Goal: Navigation & Orientation: Find specific page/section

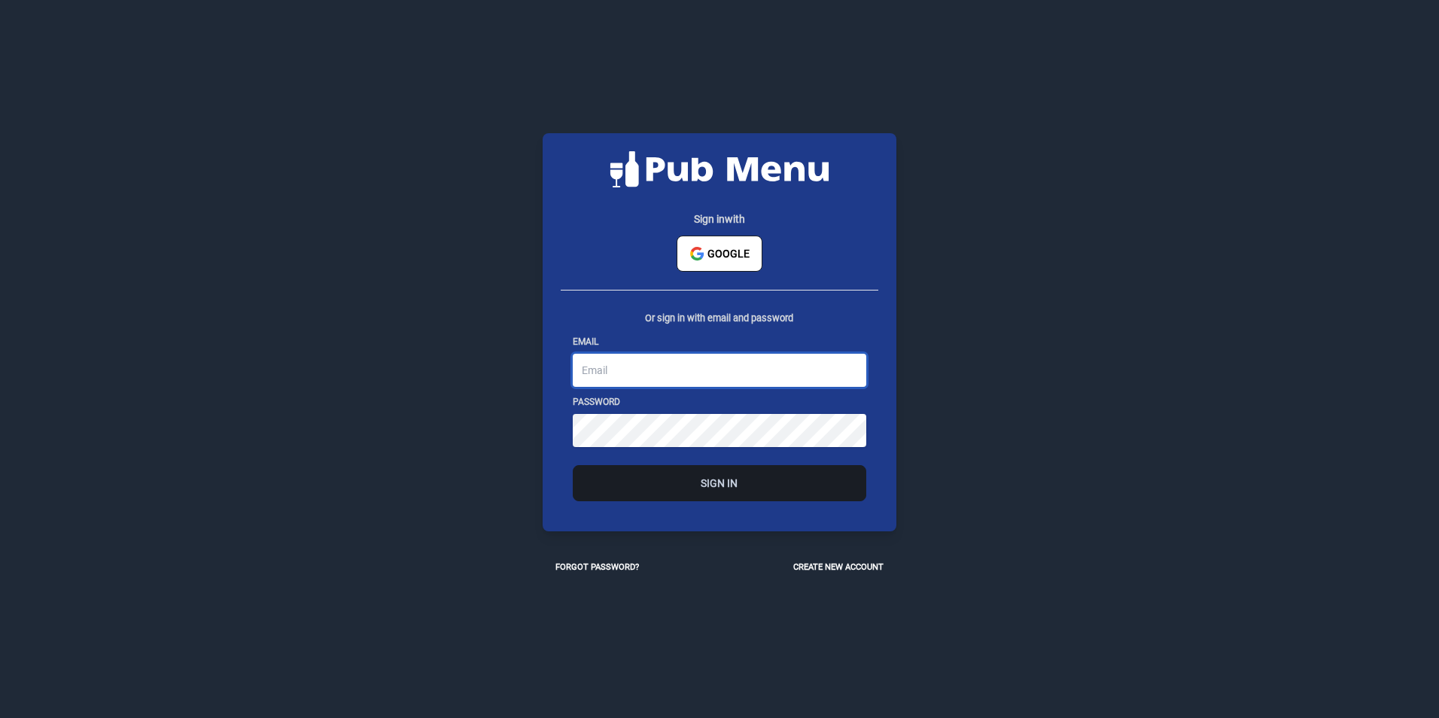
click at [650, 368] on input "email" at bounding box center [719, 370] width 293 height 33
click at [607, 366] on input "email" at bounding box center [719, 370] width 293 height 33
type input "[PERSON_NAME][EMAIL_ADDRESS][PERSON_NAME][DOMAIN_NAME]"
click at [811, 478] on button "Sign In" at bounding box center [719, 483] width 293 height 36
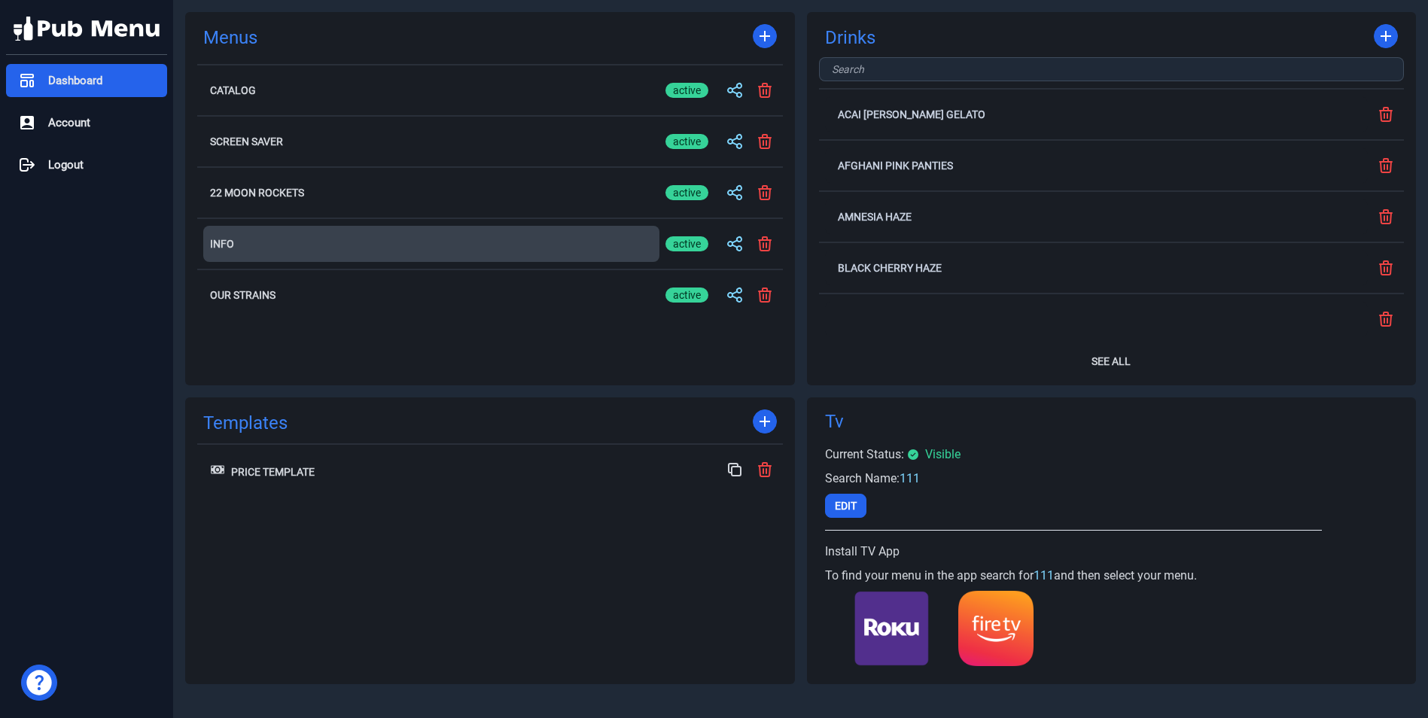
click at [297, 237] on button "Info" at bounding box center [431, 244] width 456 height 36
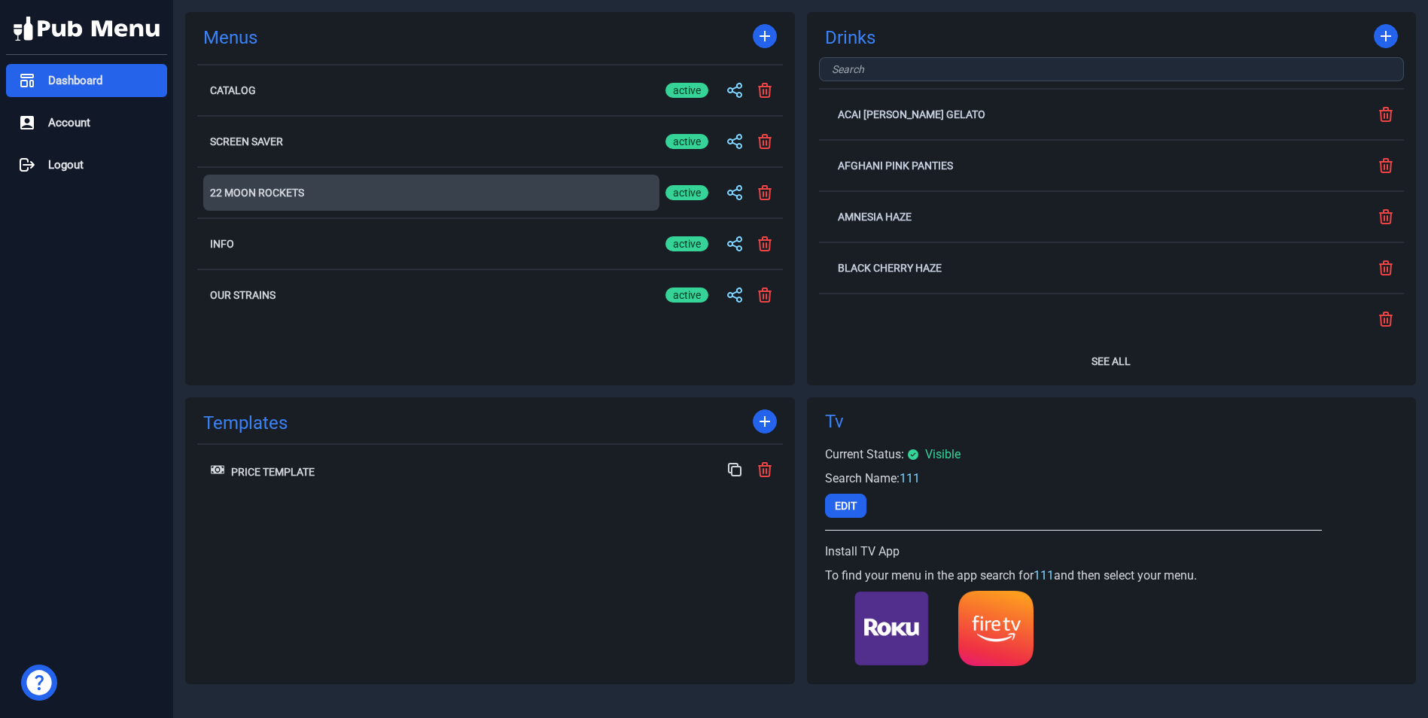
click at [282, 190] on h2 "22 Moon Rockets" at bounding box center [431, 192] width 443 height 11
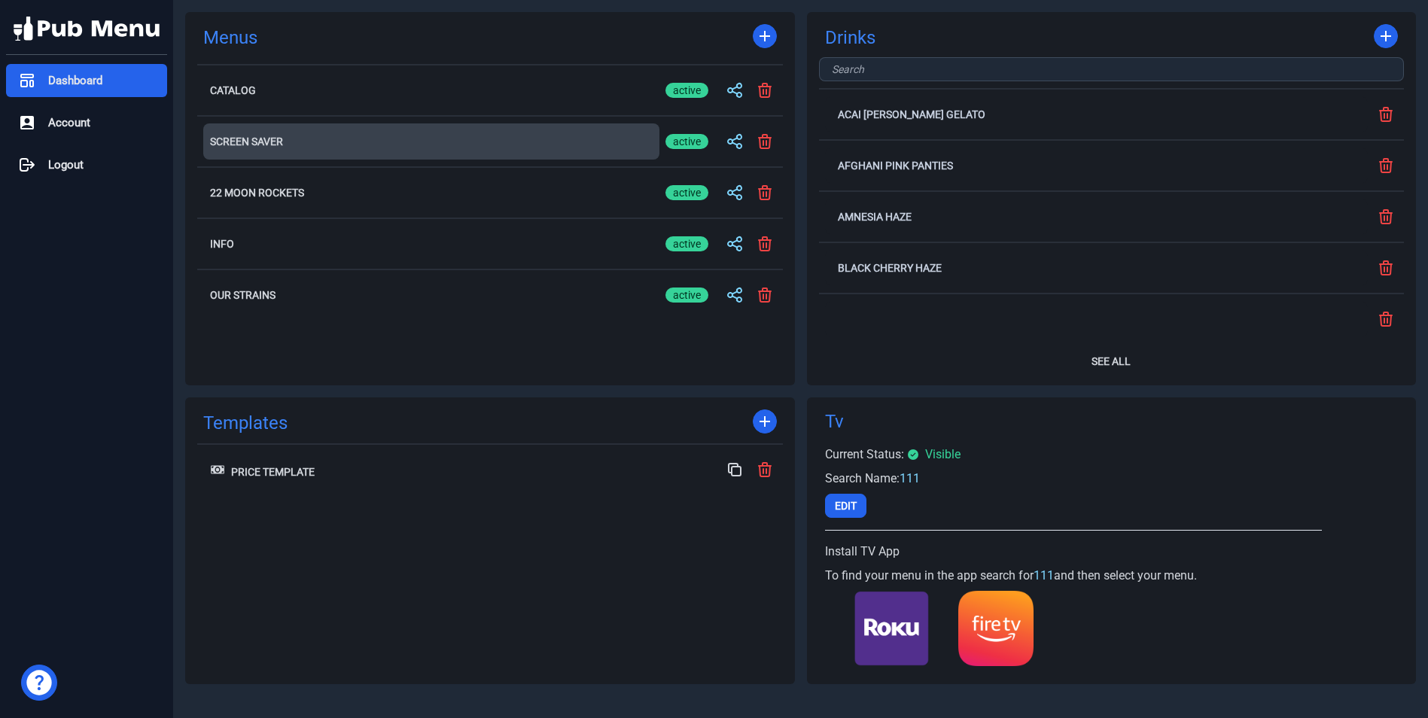
click at [257, 140] on h2 "Screen Saver" at bounding box center [431, 141] width 443 height 11
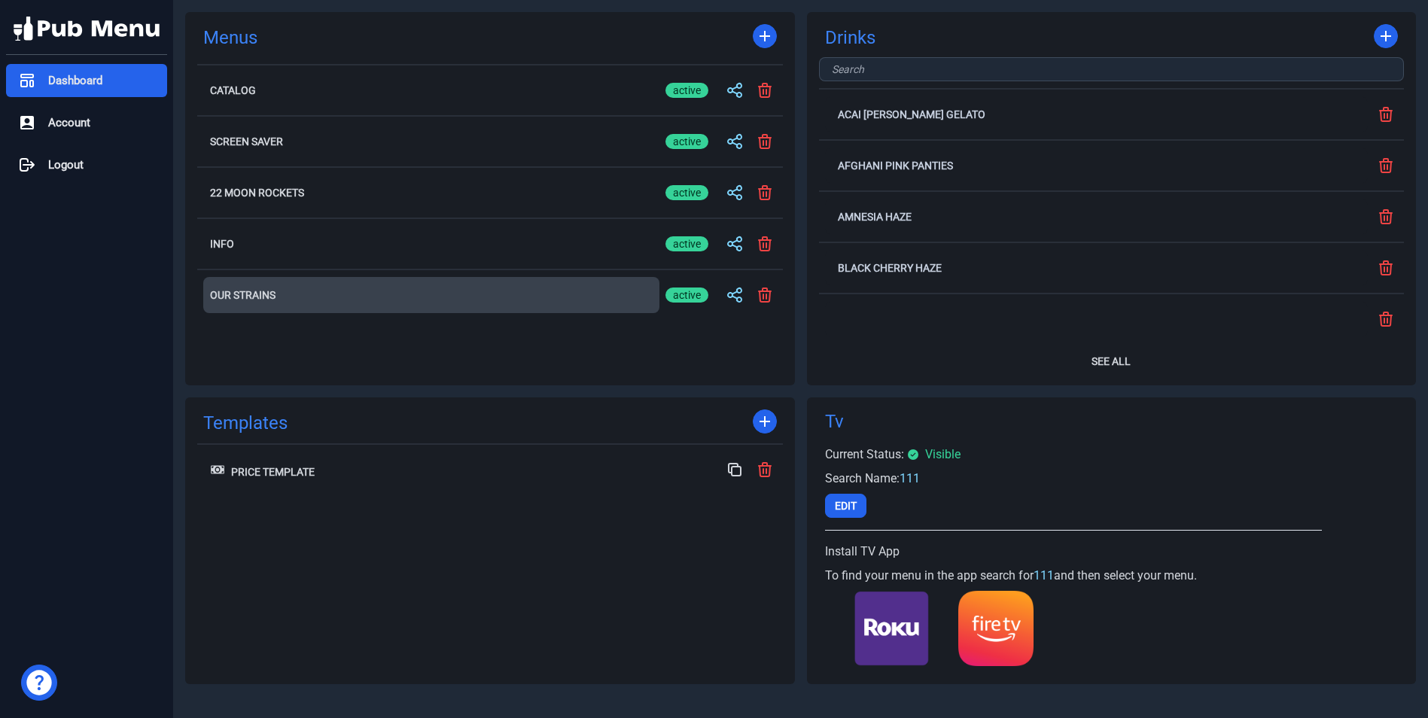
click at [262, 295] on h2 "Our Strains" at bounding box center [431, 295] width 443 height 11
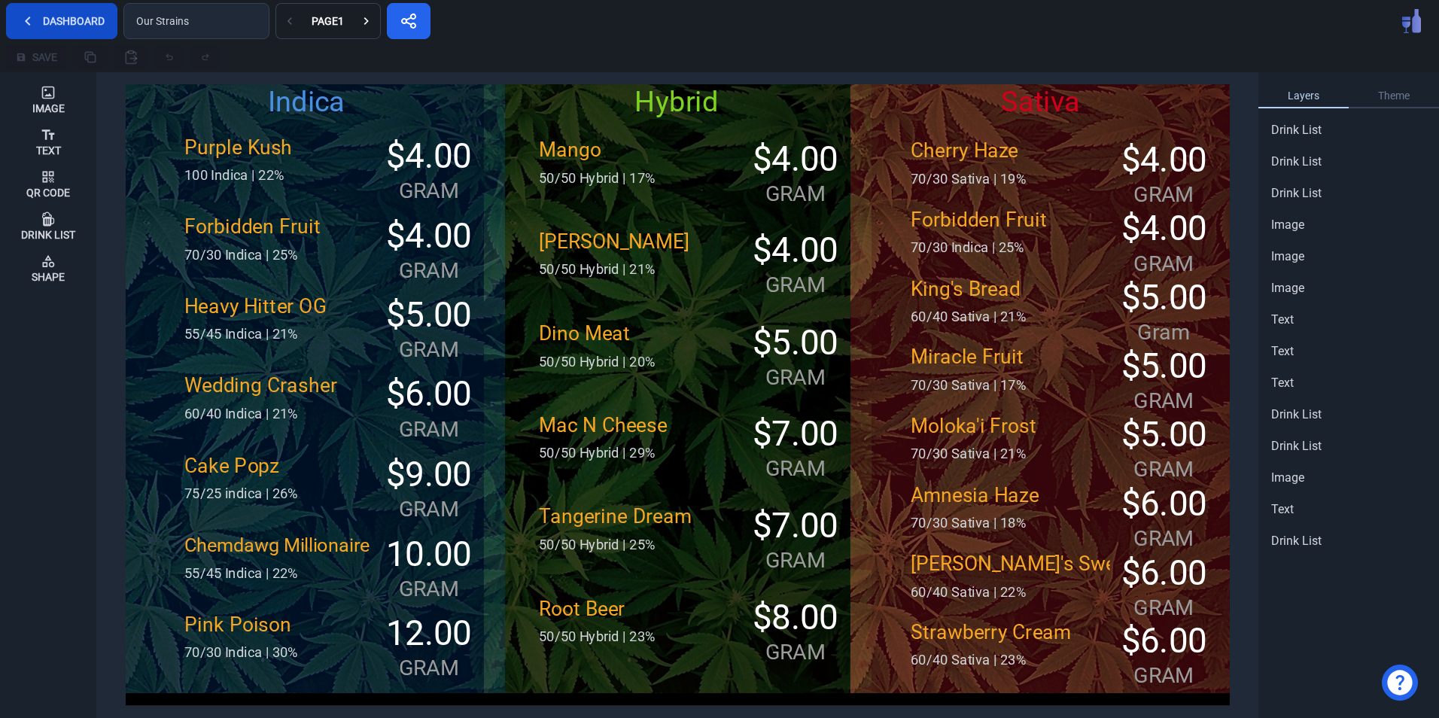
click at [22, 15] on icon at bounding box center [28, 21] width 18 height 18
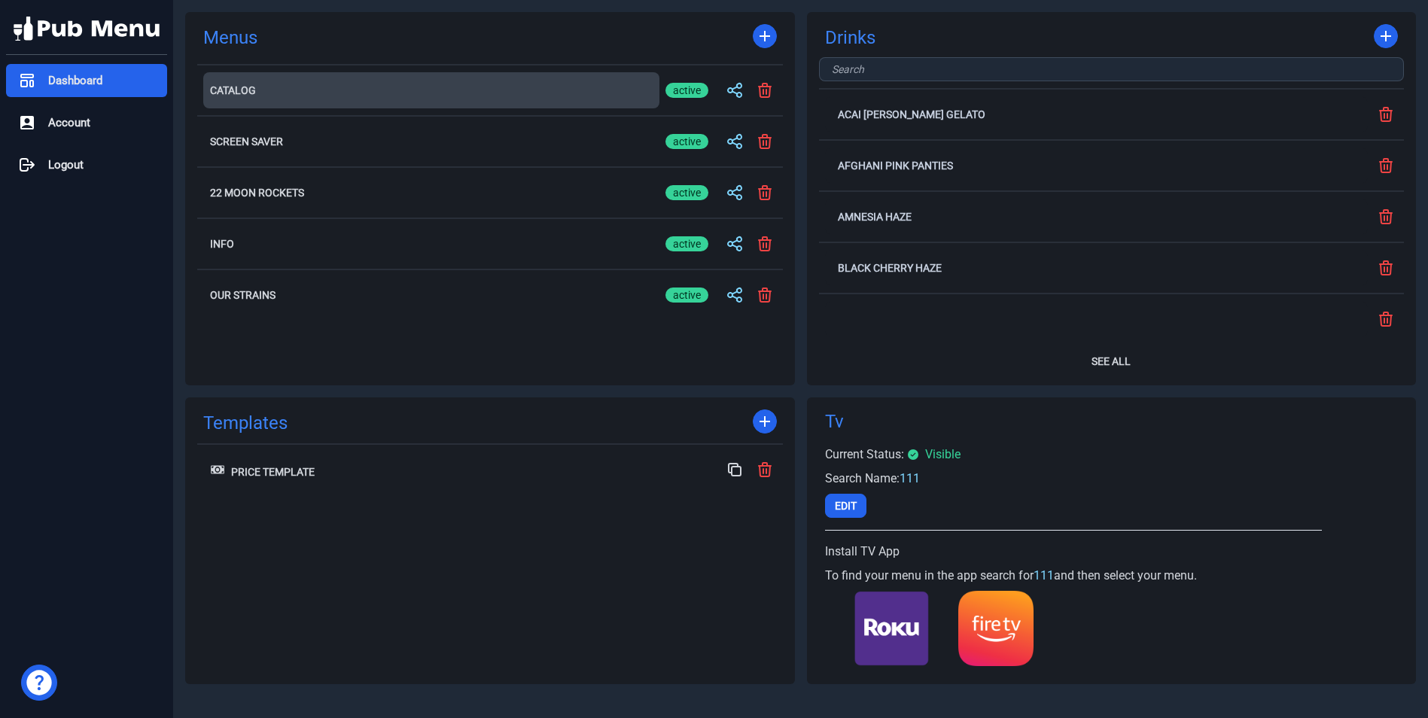
click at [306, 84] on button "Catalog" at bounding box center [431, 90] width 456 height 36
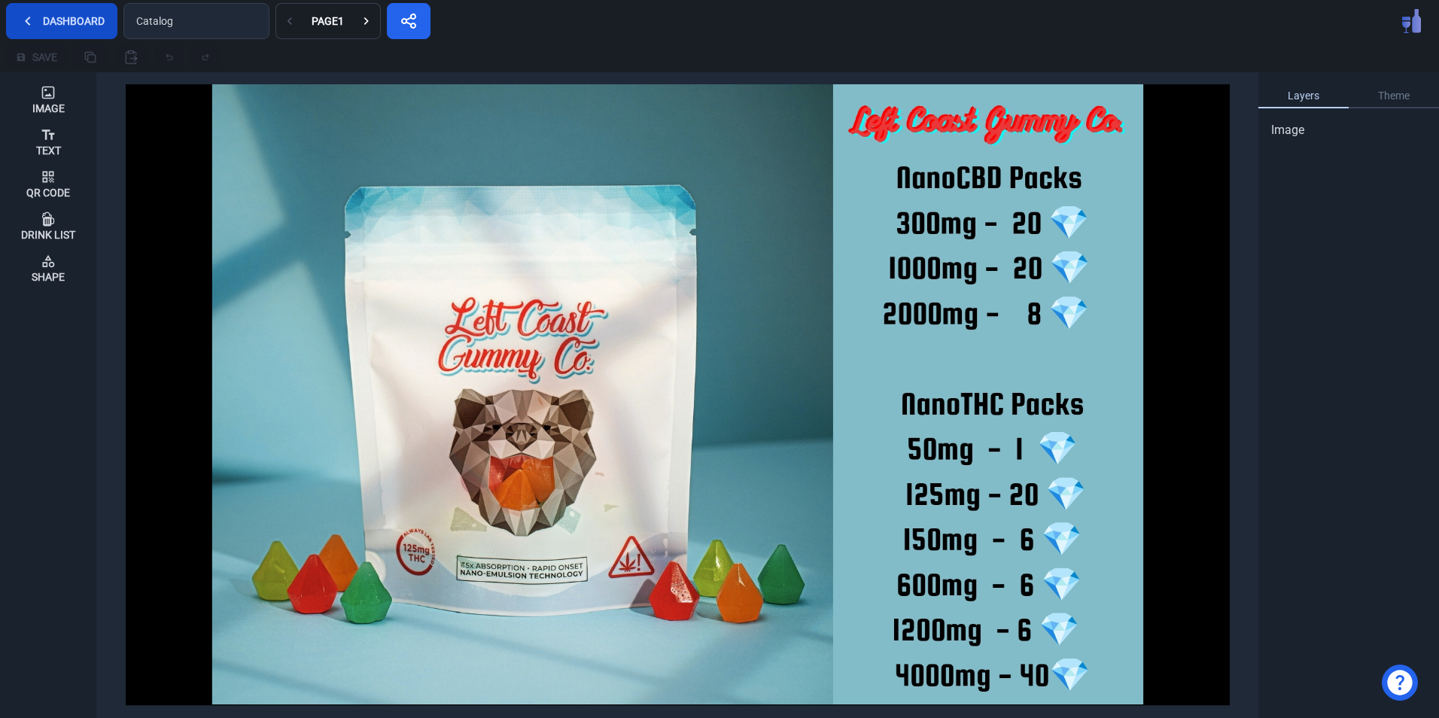
click at [31, 17] on icon at bounding box center [28, 21] width 18 height 18
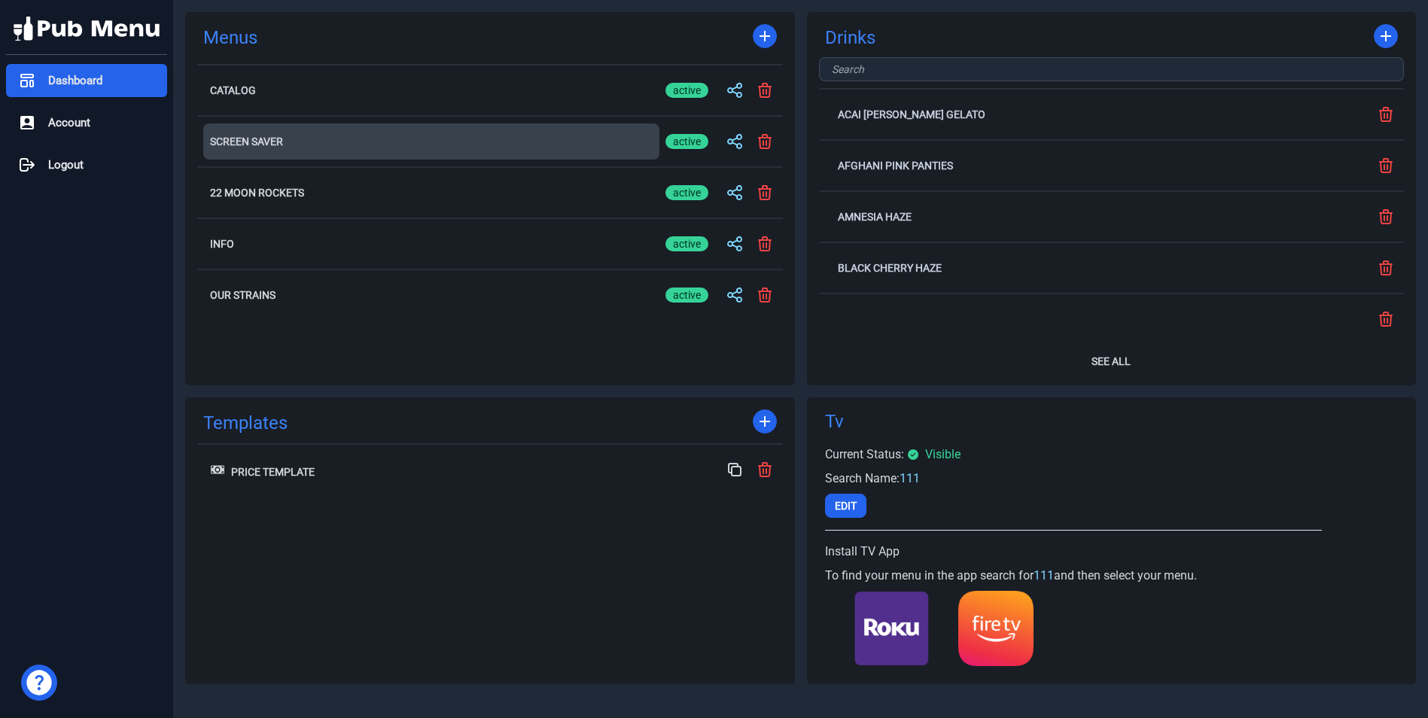
click at [291, 140] on h2 "Screen Saver" at bounding box center [431, 141] width 443 height 11
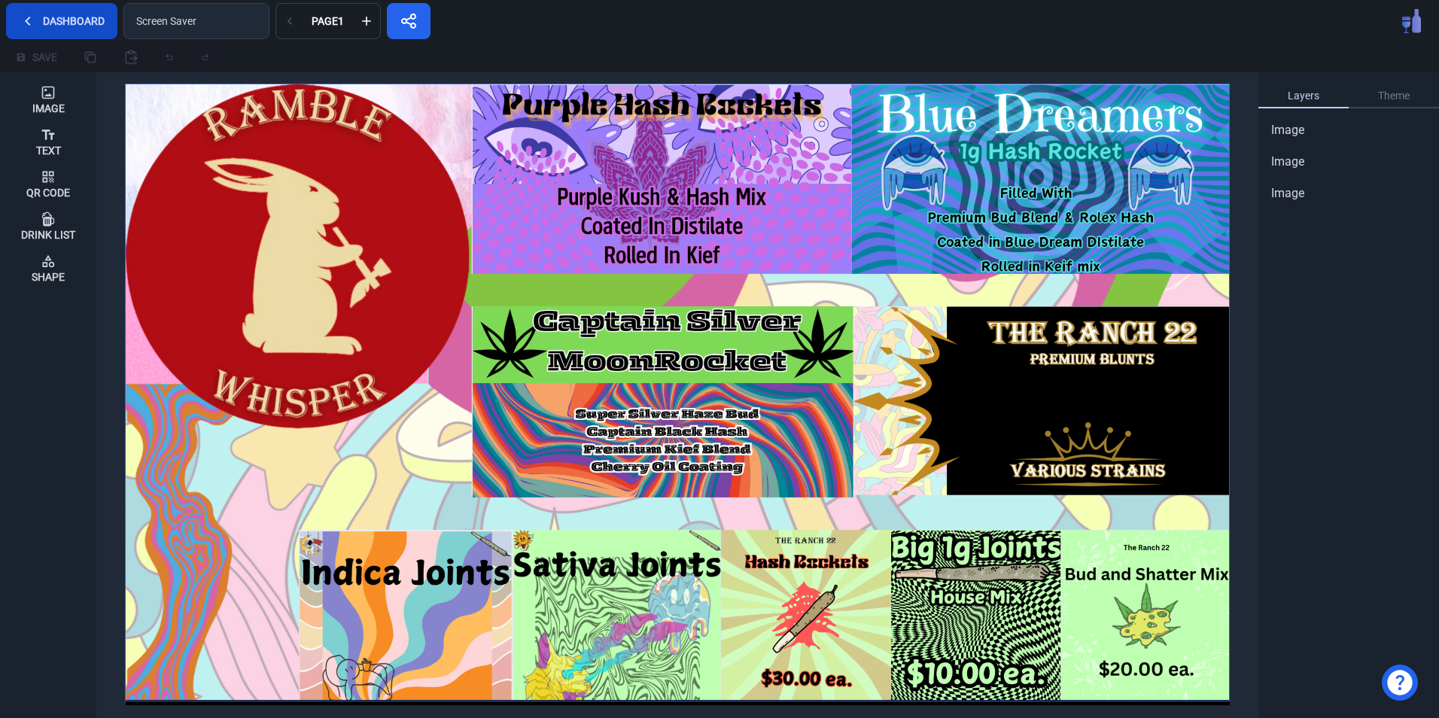
click at [32, 14] on icon at bounding box center [28, 21] width 18 height 18
